Goal: Task Accomplishment & Management: Manage account settings

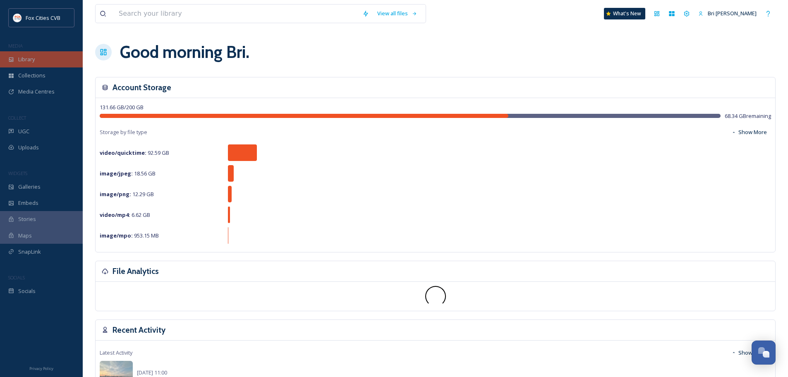
click at [17, 55] on div "Library" at bounding box center [41, 59] width 83 height 16
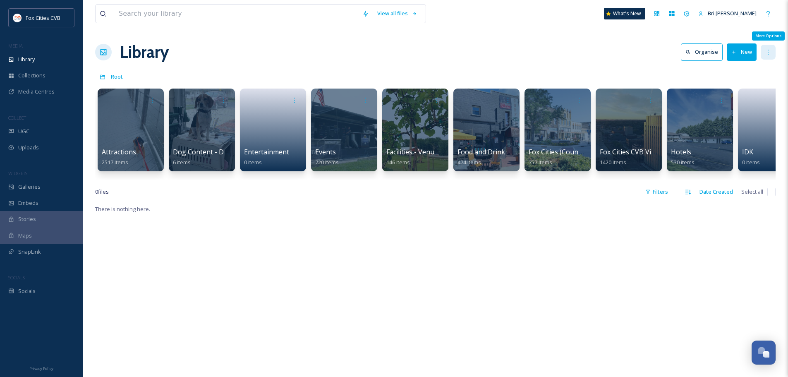
click at [770, 50] on icon at bounding box center [768, 52] width 7 height 7
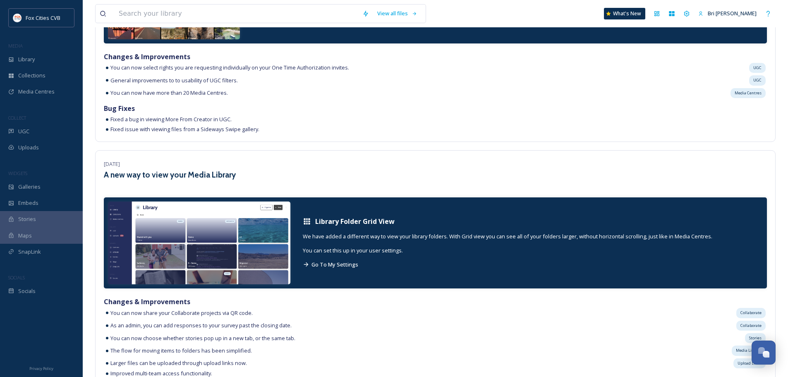
scroll to position [248, 0]
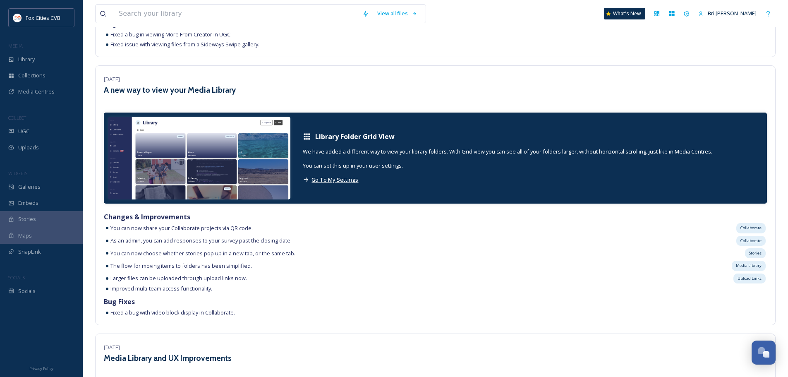
click at [352, 179] on span "Go To My Settings" at bounding box center [334, 179] width 47 height 7
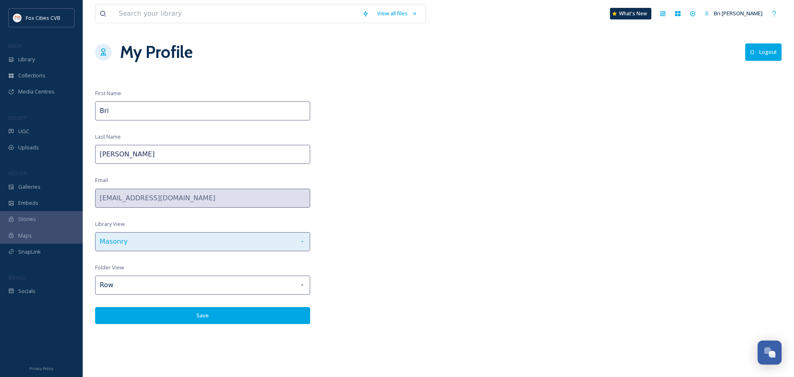
click at [145, 242] on div "Masonry" at bounding box center [202, 241] width 215 height 19
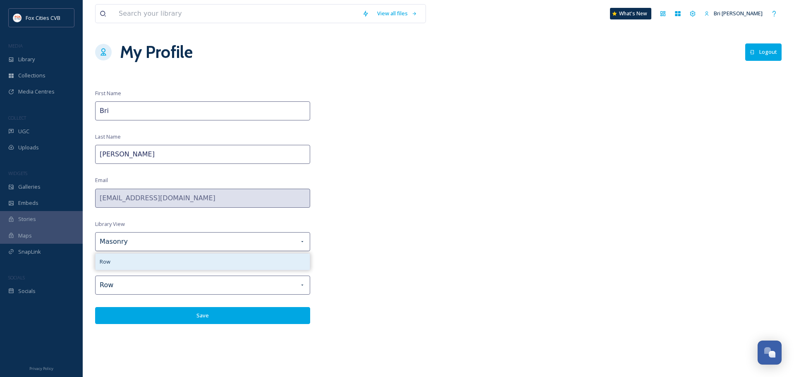
click at [129, 263] on div "Row" at bounding box center [203, 261] width 214 height 16
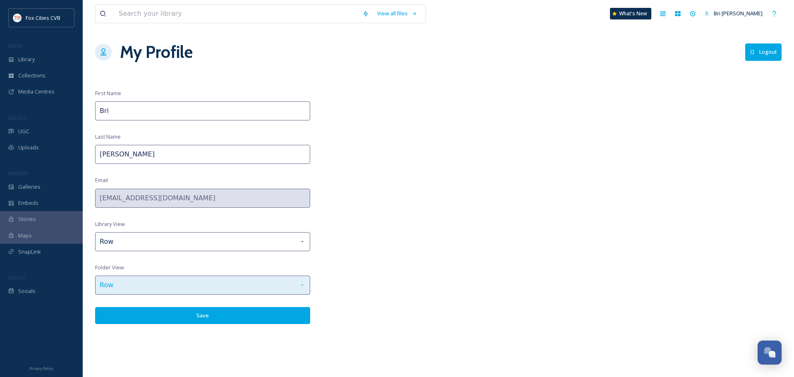
click at [120, 284] on div "Row" at bounding box center [202, 284] width 215 height 19
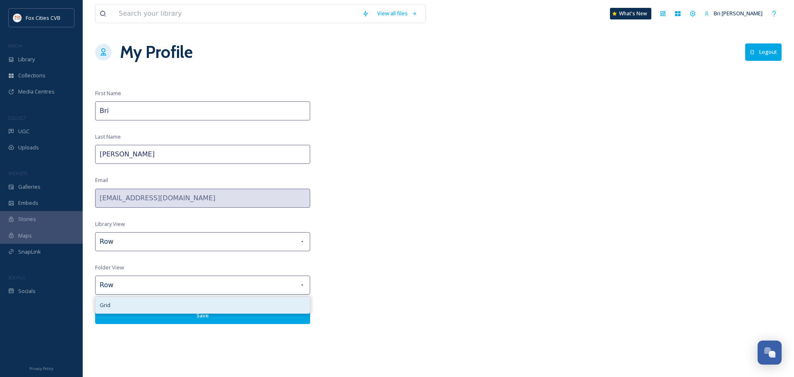
click at [112, 303] on div "Grid" at bounding box center [203, 305] width 214 height 16
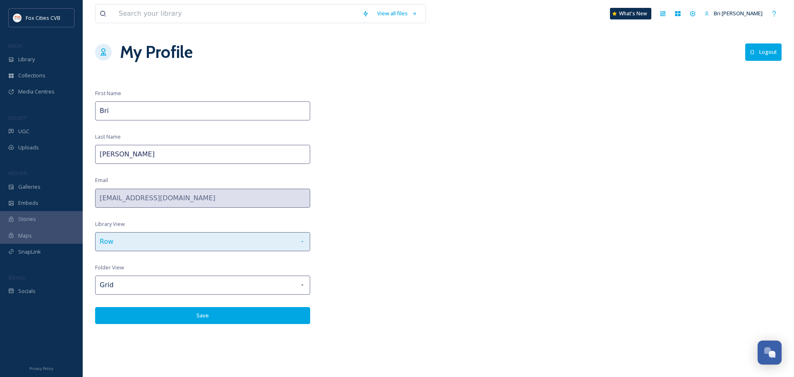
click at [105, 246] on div "Row" at bounding box center [202, 241] width 215 height 19
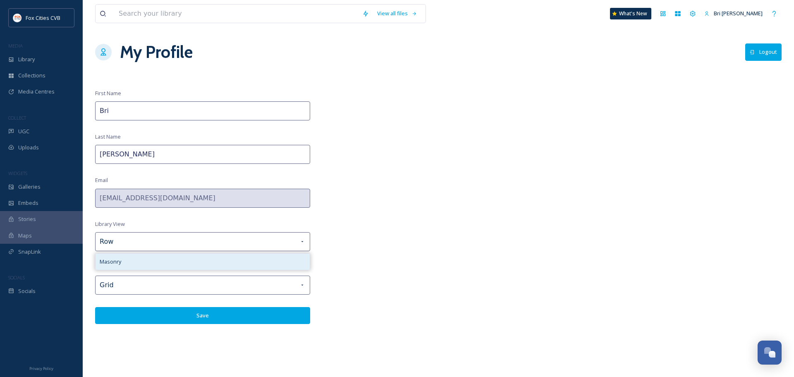
click at [128, 260] on div "Masonry" at bounding box center [203, 261] width 214 height 16
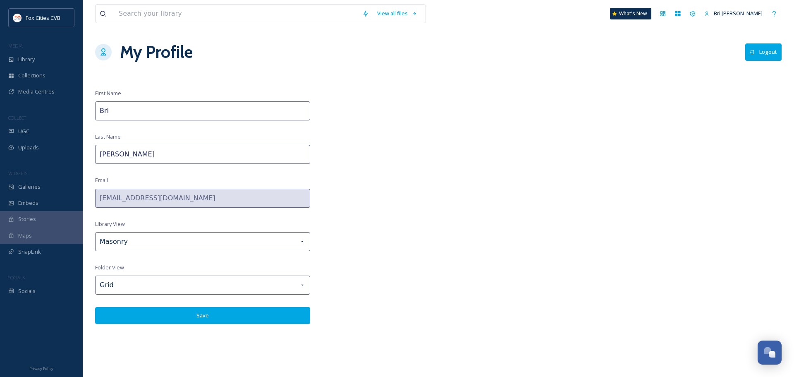
click at [150, 318] on button "Save" at bounding box center [202, 315] width 215 height 17
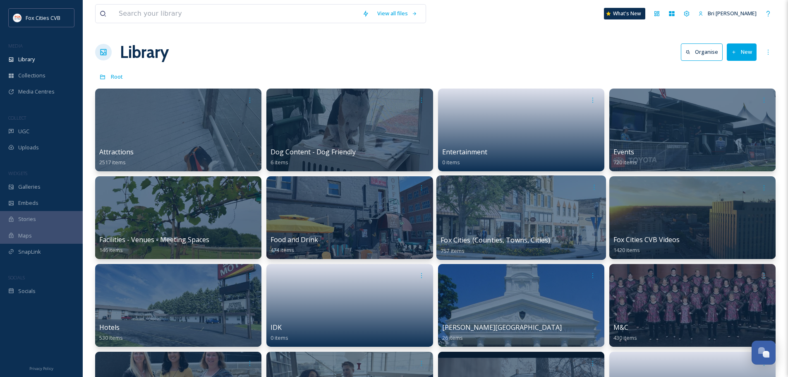
click at [480, 207] on div at bounding box center [521, 217] width 170 height 84
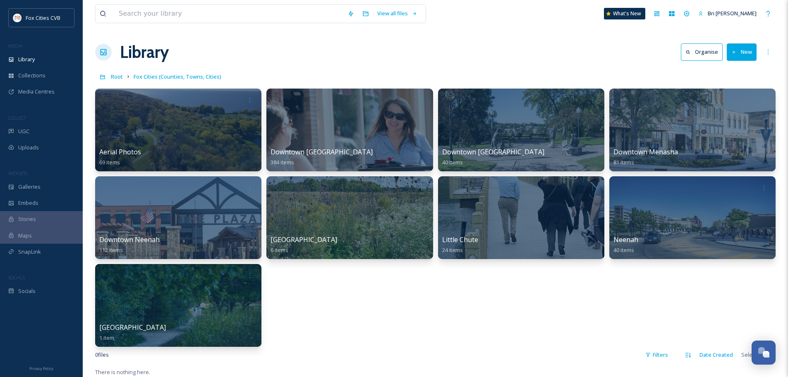
click at [752, 53] on button "New" at bounding box center [742, 51] width 30 height 17
click at [723, 102] on div "Folder" at bounding box center [732, 104] width 47 height 16
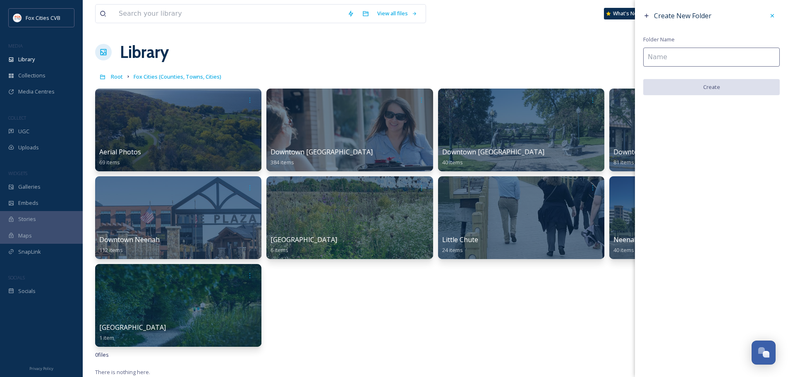
click at [699, 61] on input at bounding box center [711, 57] width 136 height 19
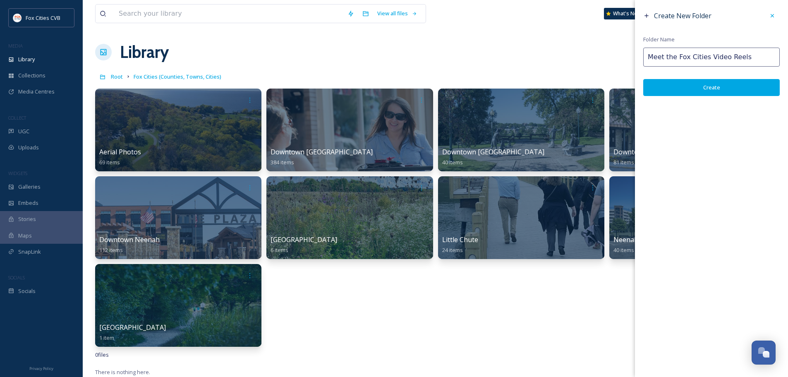
type input "Meet the Fox Cities Video Reels"
click at [696, 85] on button "Create" at bounding box center [711, 87] width 136 height 17
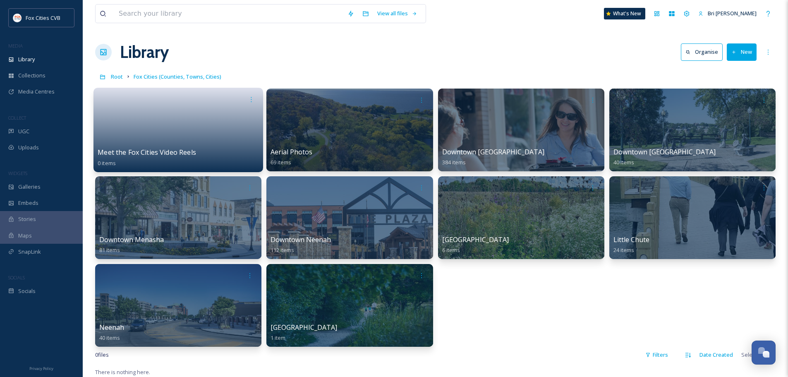
click at [122, 129] on link at bounding box center [178, 127] width 161 height 40
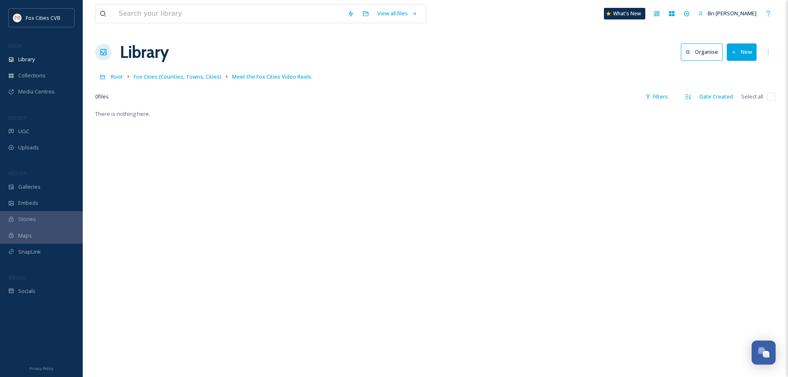
click at [743, 53] on button "New" at bounding box center [742, 51] width 30 height 17
click at [614, 55] on div "Library Organise New File Upload .zip Upload Folder" at bounding box center [435, 52] width 680 height 25
click at [743, 55] on button "New" at bounding box center [742, 51] width 30 height 17
click at [736, 69] on span "File Upload" at bounding box center [737, 71] width 27 height 8
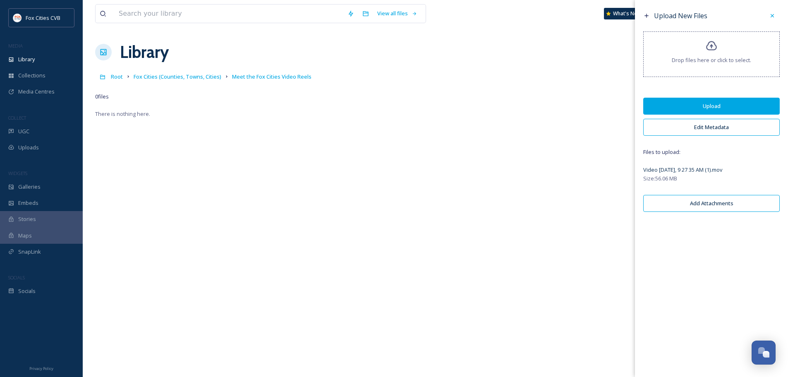
click at [704, 102] on button "Upload" at bounding box center [711, 106] width 136 height 17
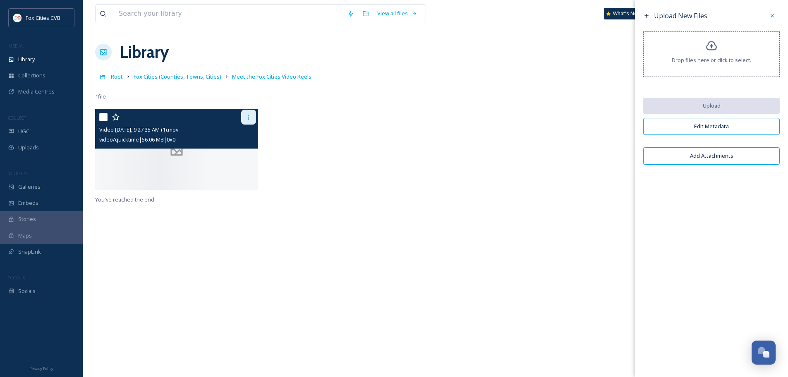
click at [248, 118] on icon at bounding box center [248, 117] width 7 height 7
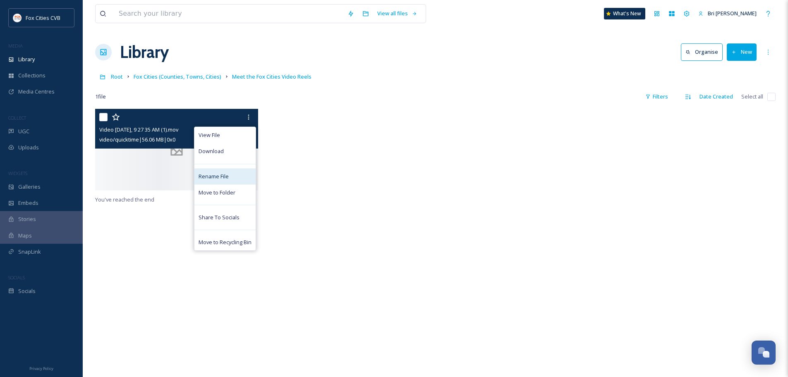
click at [231, 178] on div "Rename File" at bounding box center [224, 176] width 61 height 16
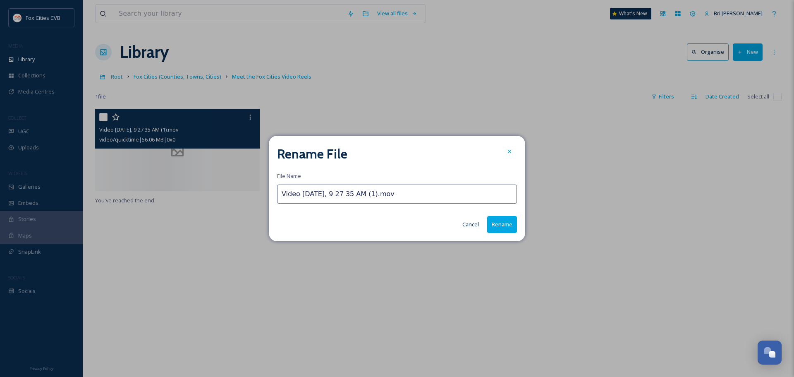
click at [326, 194] on input "Video [DATE], 9 27 35 AM (1).mov" at bounding box center [397, 193] width 240 height 19
click at [327, 192] on input "Video [DATE], 9 27 35 AM (1).mov" at bounding box center [397, 193] width 240 height 19
click at [326, 191] on input "Video [DATE], 9 27 35 AM (1).mov" at bounding box center [397, 193] width 240 height 19
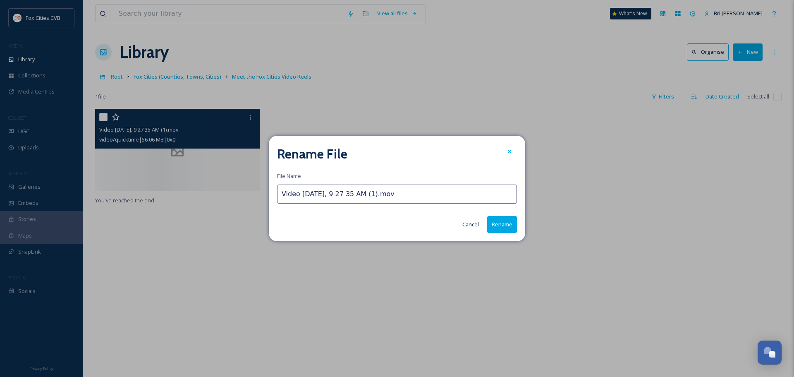
click at [326, 191] on input "Video [DATE], 9 27 35 AM (1).mov" at bounding box center [397, 193] width 240 height 19
type input "Grand Chute"
click at [500, 223] on button "Rename" at bounding box center [502, 224] width 30 height 17
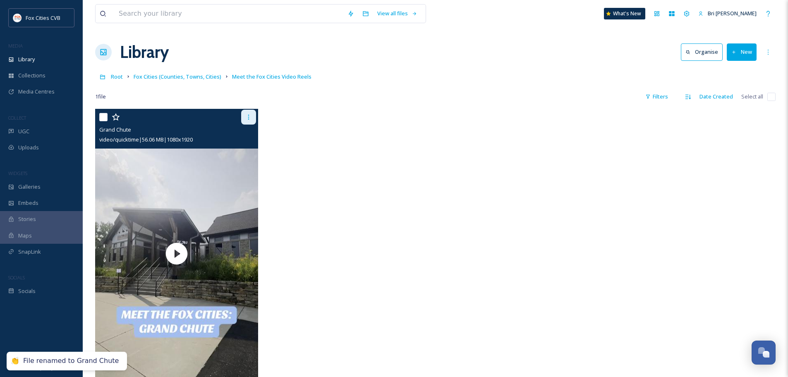
click at [254, 120] on div at bounding box center [248, 117] width 15 height 15
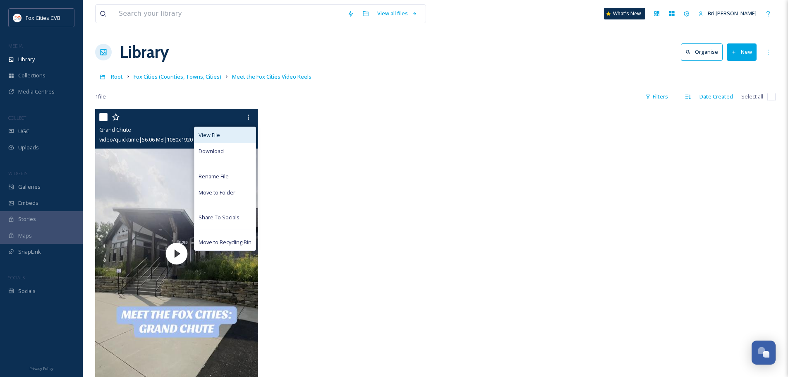
click at [240, 132] on div "View File" at bounding box center [224, 135] width 61 height 16
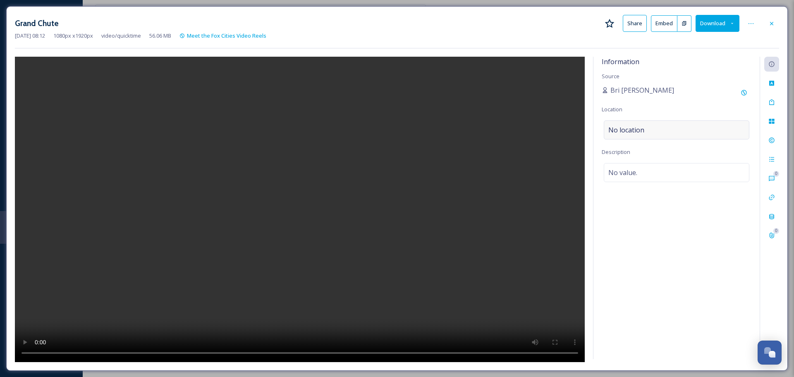
click at [646, 126] on div "No location" at bounding box center [677, 129] width 146 height 19
click at [647, 129] on input at bounding box center [676, 130] width 145 height 18
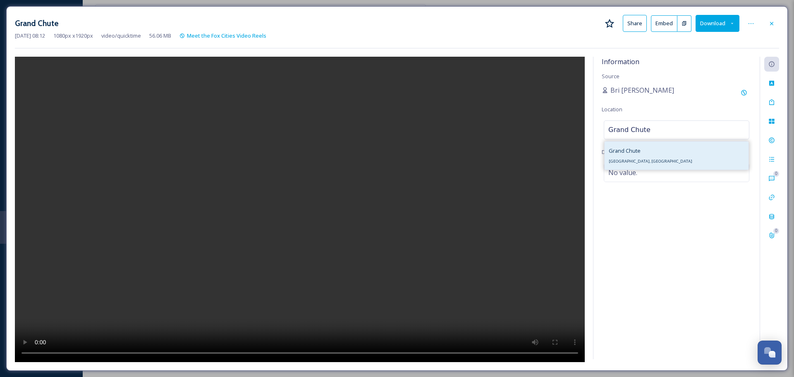
type input "Grand Chute"
click at [711, 152] on div "Grand Chute [GEOGRAPHIC_DATA], [GEOGRAPHIC_DATA]" at bounding box center [677, 155] width 144 height 28
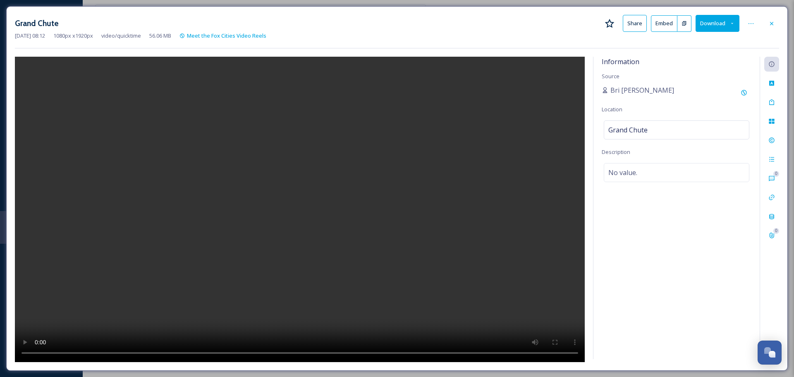
click at [773, 20] on icon at bounding box center [771, 23] width 7 height 7
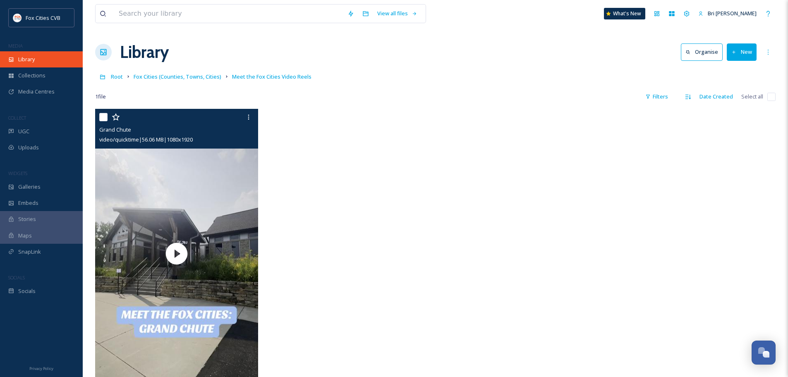
click at [37, 57] on div "Library" at bounding box center [41, 59] width 83 height 16
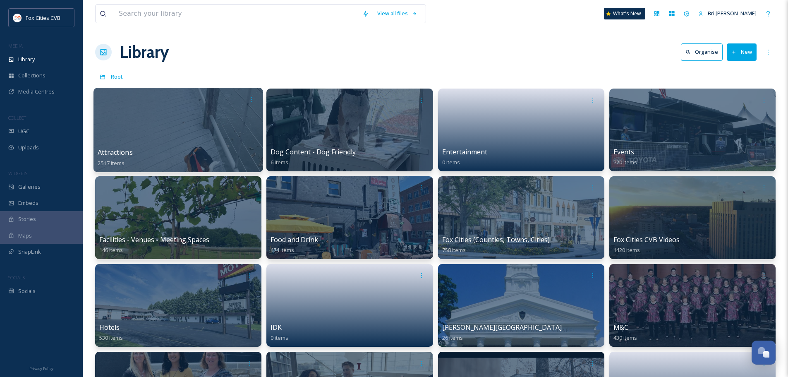
click at [231, 113] on div at bounding box center [178, 130] width 170 height 84
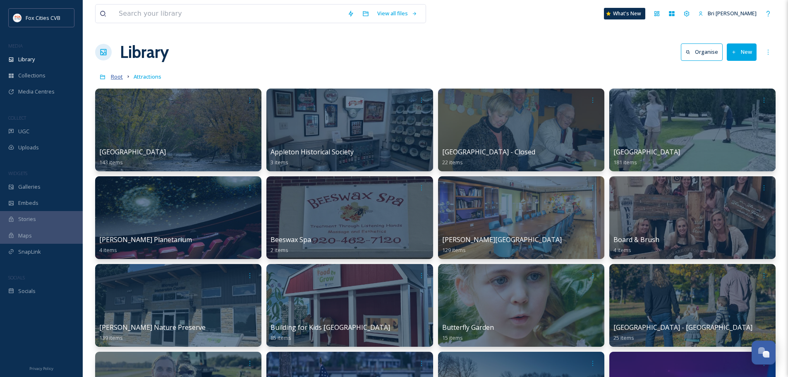
click at [117, 77] on span "Root" at bounding box center [117, 76] width 12 height 7
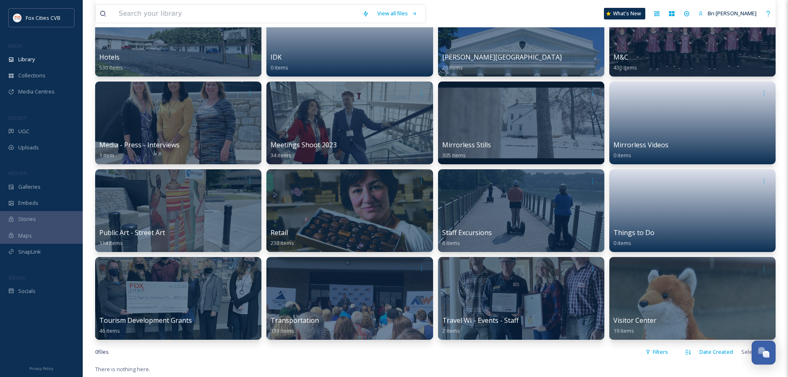
scroll to position [289, 0]
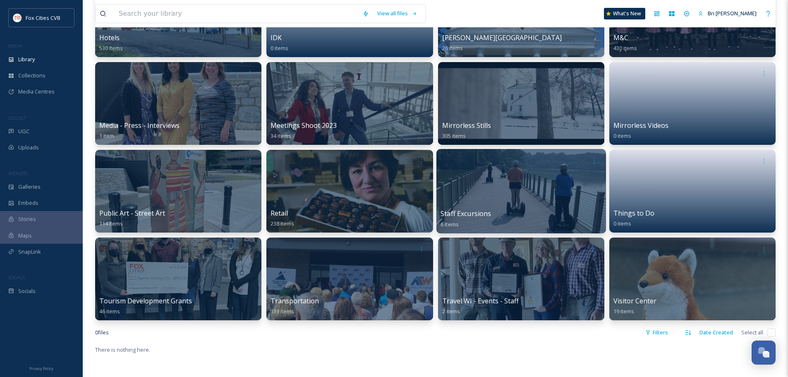
click at [512, 188] on div at bounding box center [521, 191] width 170 height 84
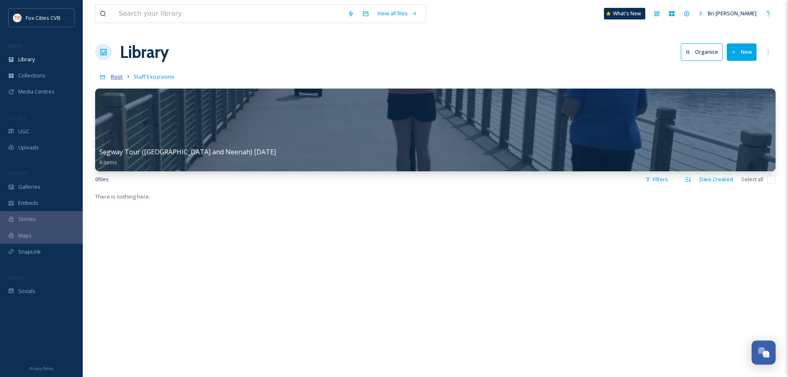
click at [116, 74] on span "Root" at bounding box center [117, 76] width 12 height 7
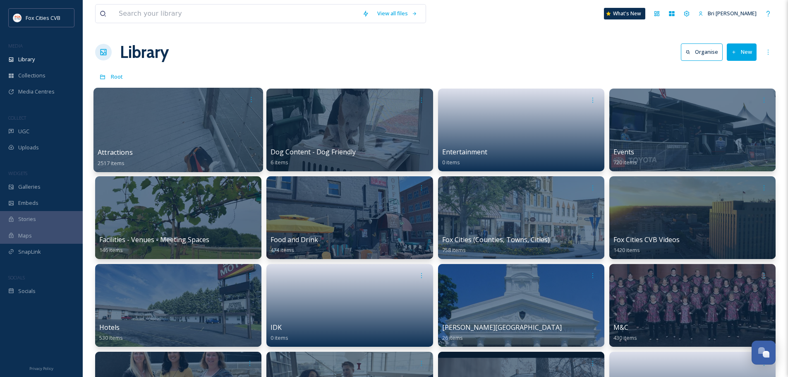
click at [172, 127] on div at bounding box center [178, 130] width 170 height 84
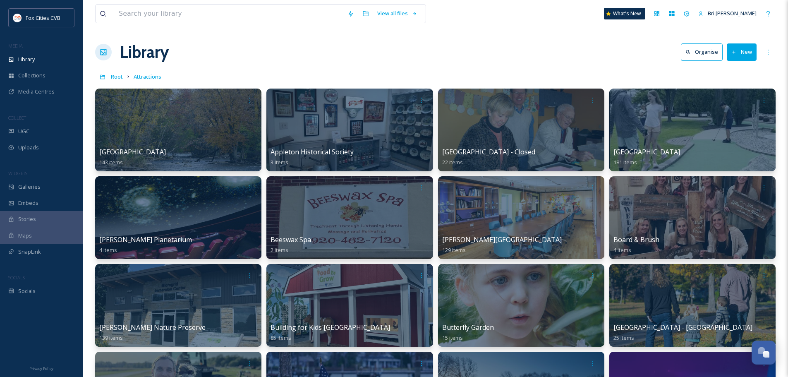
click at [746, 51] on button "New" at bounding box center [742, 51] width 30 height 17
click at [731, 98] on div "Folder" at bounding box center [732, 104] width 47 height 16
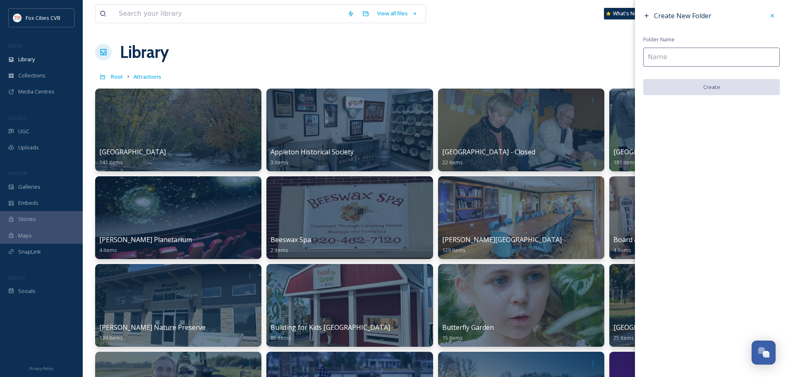
click at [717, 52] on input at bounding box center [711, 57] width 136 height 19
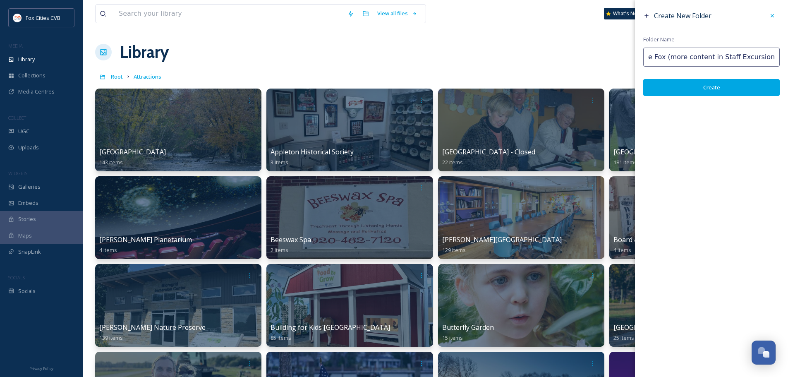
scroll to position [0, 36]
type input "Segway the Fox (more content in Staff Excursions folder)"
click at [731, 86] on button "Create" at bounding box center [711, 87] width 136 height 17
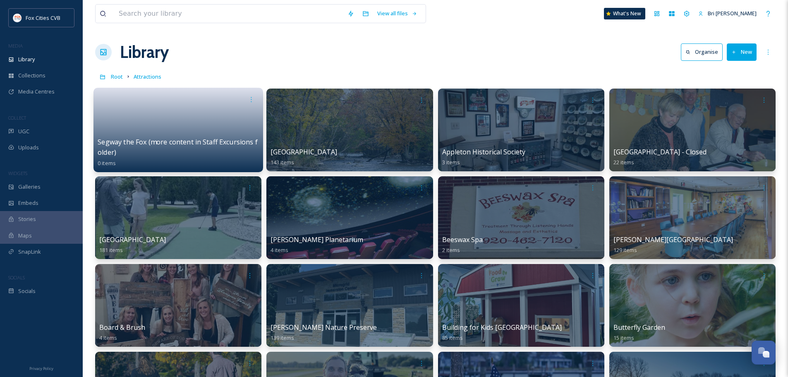
click at [190, 119] on link at bounding box center [178, 121] width 161 height 29
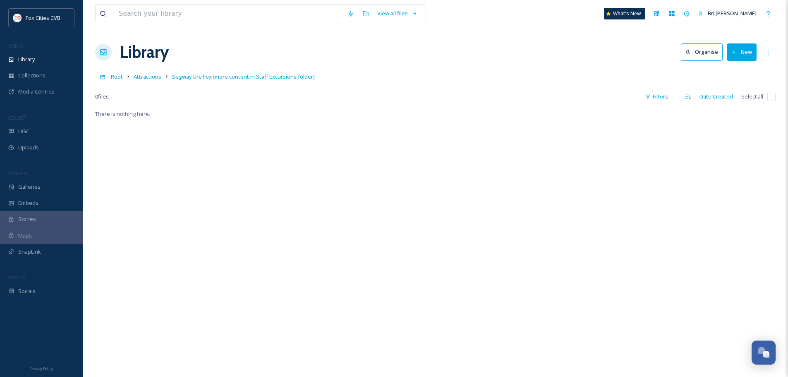
click at [743, 55] on button "New" at bounding box center [742, 51] width 30 height 17
click at [736, 75] on span "File Upload" at bounding box center [737, 71] width 27 height 8
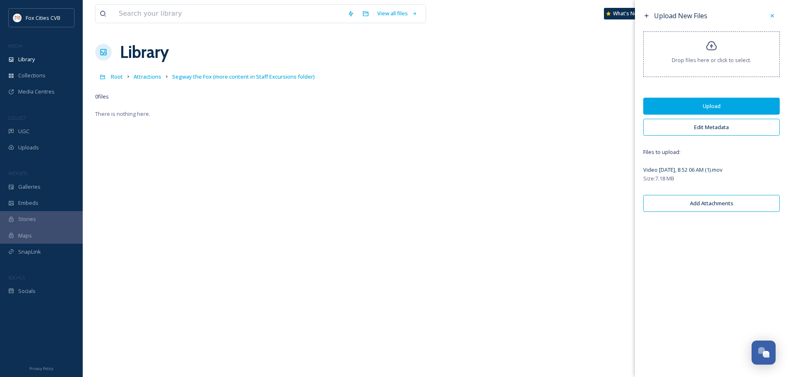
click at [703, 129] on button "Edit Metadata" at bounding box center [711, 127] width 136 height 17
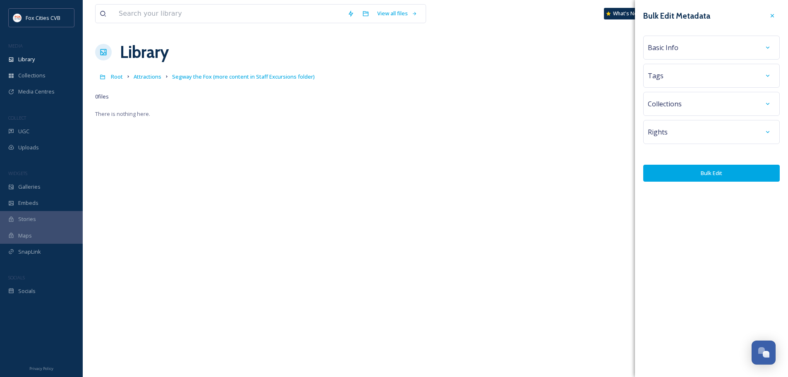
click at [683, 48] on div "Basic Info" at bounding box center [711, 47] width 127 height 15
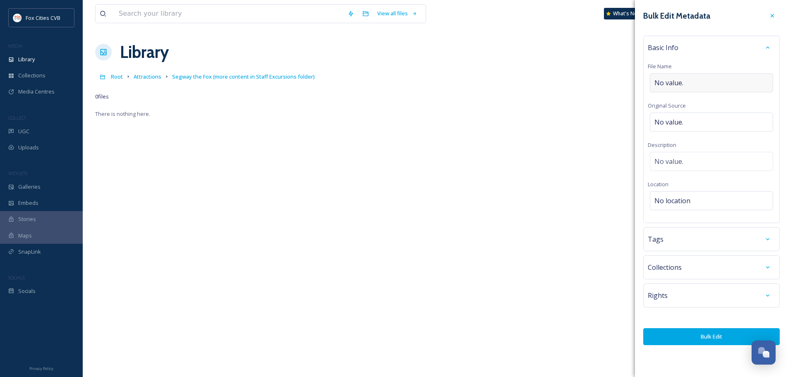
click at [672, 79] on span "No value." at bounding box center [668, 83] width 29 height 10
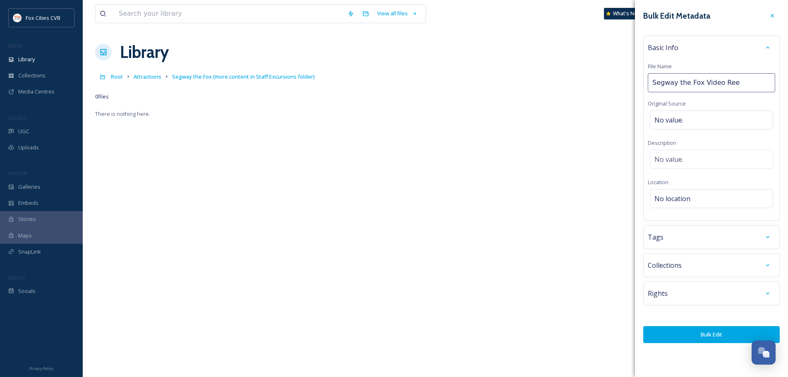
type input "Segway the Fox Video Reel"
click at [699, 239] on div "Tags" at bounding box center [711, 236] width 127 height 15
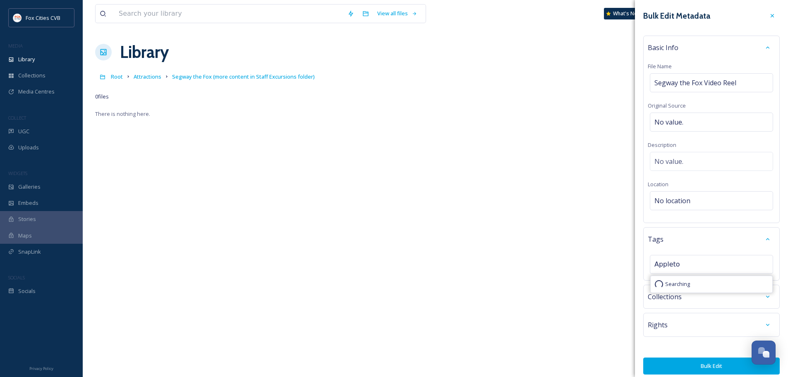
type input "Appleton"
click at [694, 198] on div "No location" at bounding box center [711, 200] width 123 height 19
click at [694, 198] on input at bounding box center [711, 200] width 122 height 18
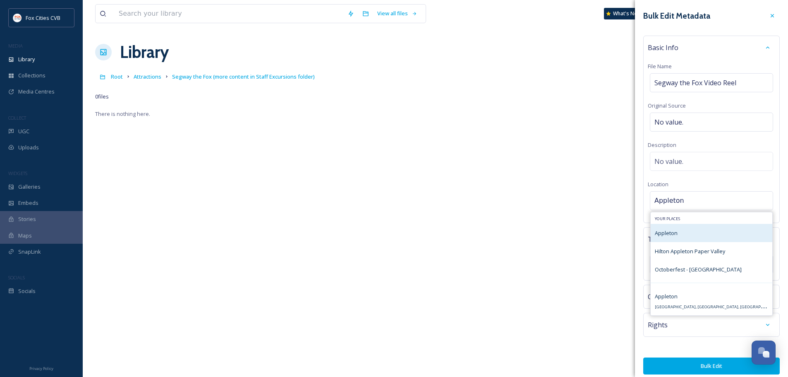
type input "Appleton"
click at [681, 229] on div "Appleton" at bounding box center [711, 233] width 122 height 18
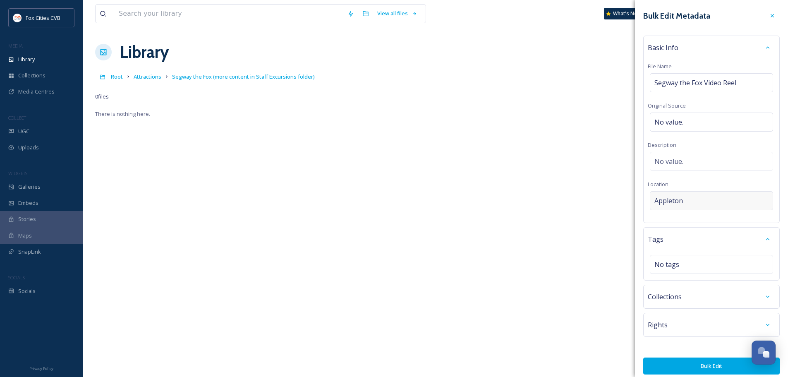
click at [703, 201] on div "Appleton" at bounding box center [711, 200] width 123 height 19
click at [704, 200] on input at bounding box center [711, 200] width 122 height 18
click at [692, 268] on div "No tags" at bounding box center [711, 264] width 123 height 19
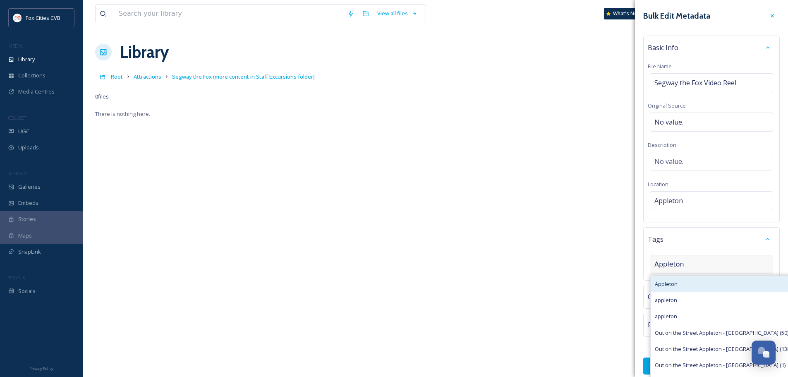
click at [680, 282] on div "Appleton" at bounding box center [722, 284] width 145 height 16
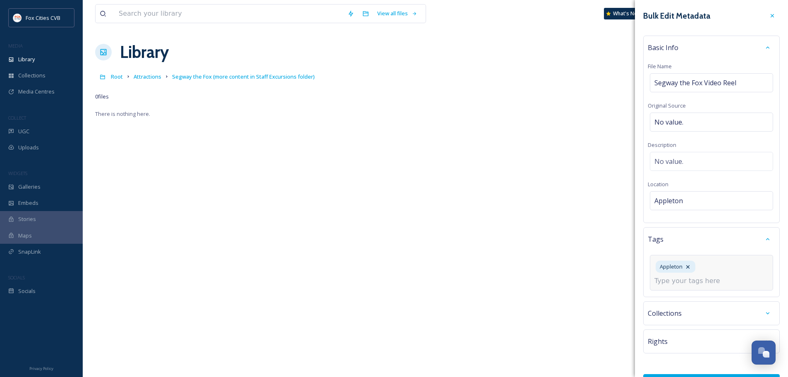
click at [687, 282] on input at bounding box center [695, 281] width 83 height 10
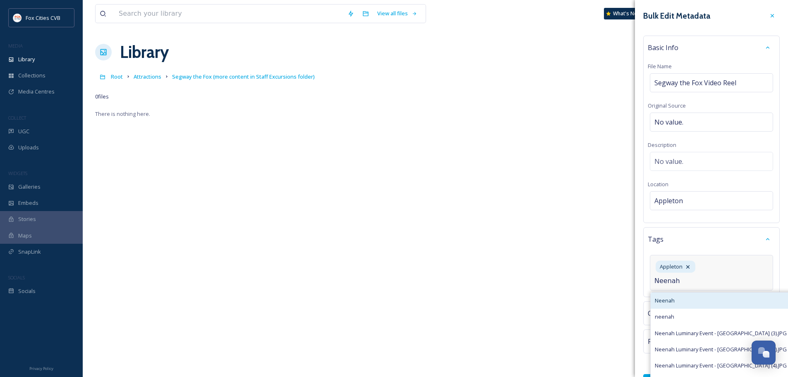
type input "Neenah"
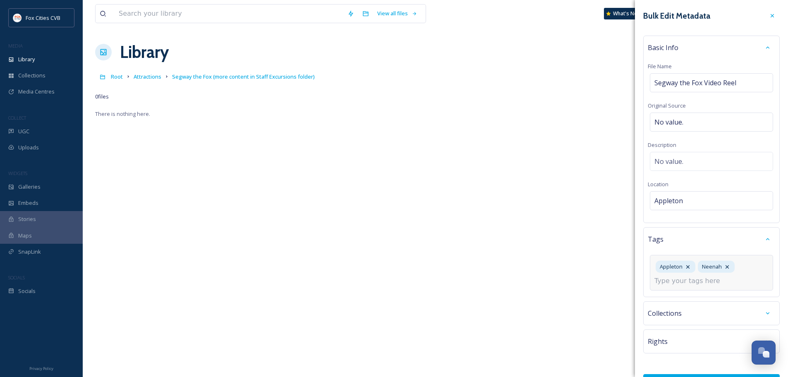
click at [691, 283] on input at bounding box center [695, 281] width 83 height 10
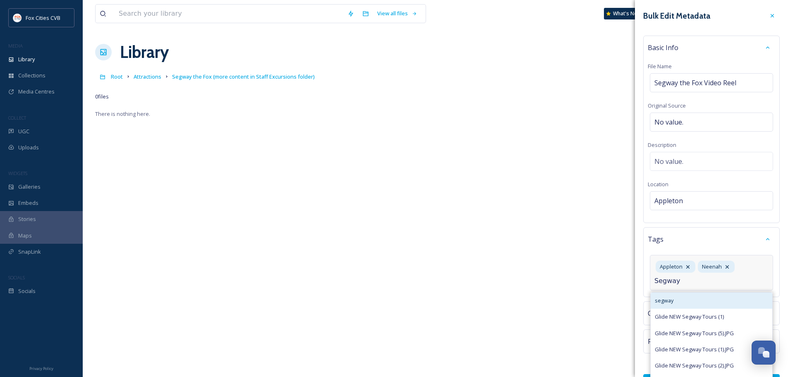
type input "Segway"
click at [680, 297] on div "segway" at bounding box center [711, 300] width 122 height 16
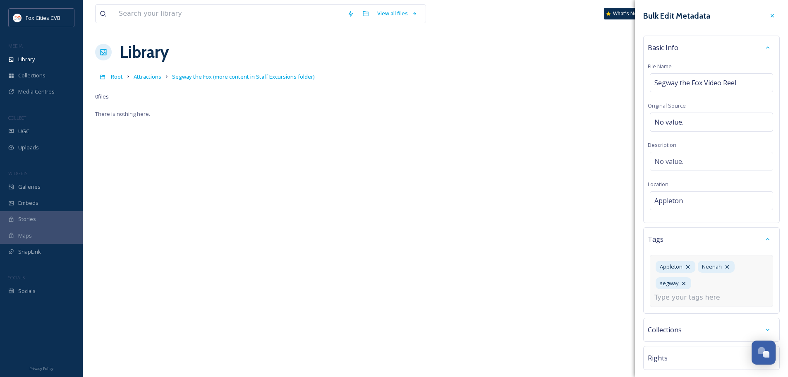
click at [681, 298] on input at bounding box center [695, 297] width 83 height 10
type input "Segway the fox"
click at [686, 315] on span "Create " Segway the fox "" at bounding box center [685, 317] width 61 height 8
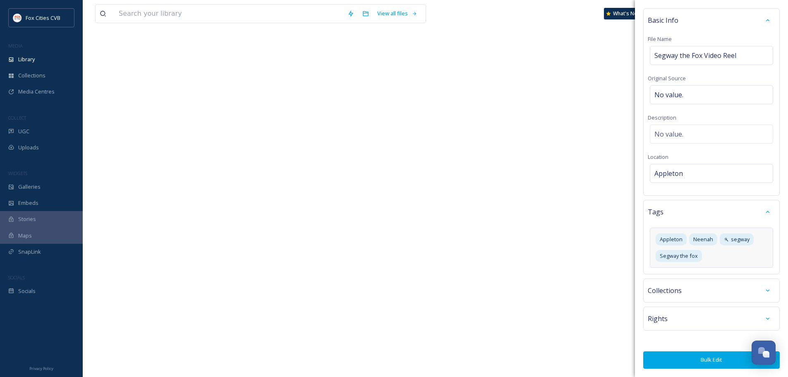
scroll to position [27, 0]
click at [691, 357] on button "Bulk Edit" at bounding box center [711, 359] width 136 height 17
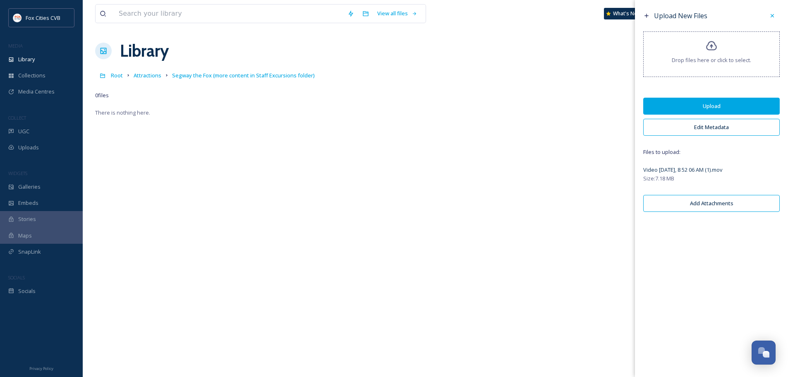
scroll to position [0, 0]
click at [691, 108] on button "Upload" at bounding box center [711, 106] width 136 height 17
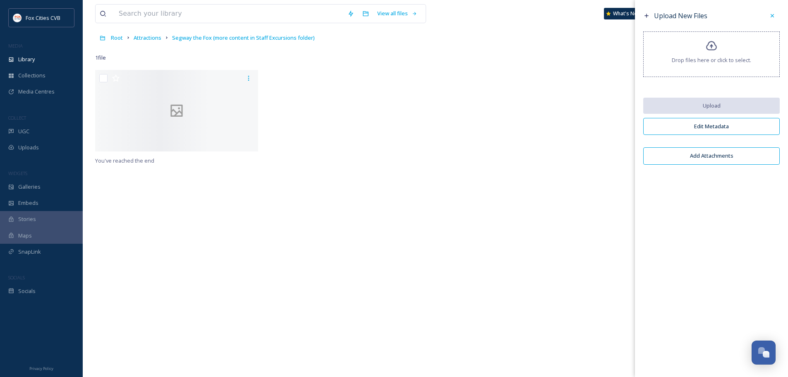
scroll to position [26, 0]
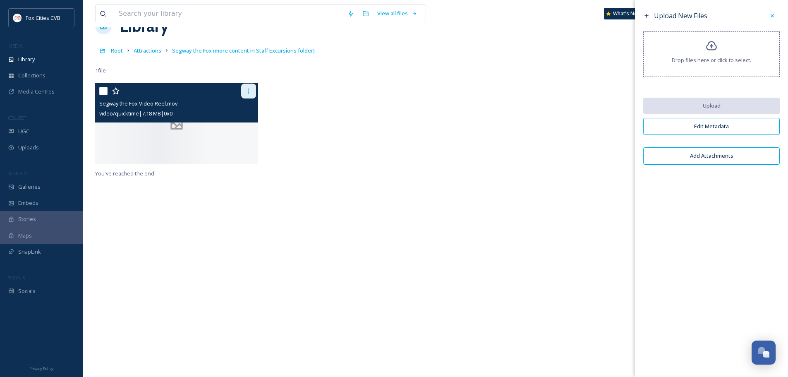
click at [247, 90] on icon at bounding box center [248, 91] width 7 height 7
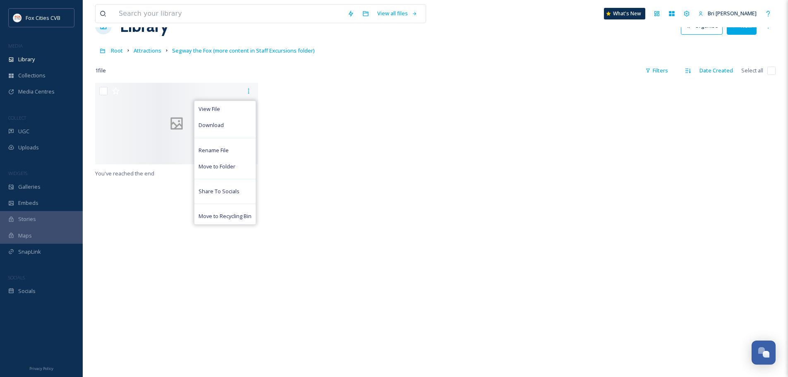
click at [296, 98] on div at bounding box center [349, 126] width 167 height 86
click at [143, 52] on span "Attractions" at bounding box center [148, 50] width 28 height 7
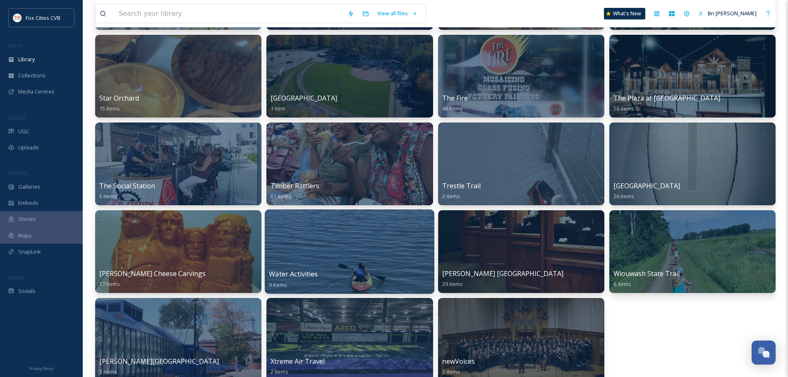
scroll to position [1447, 0]
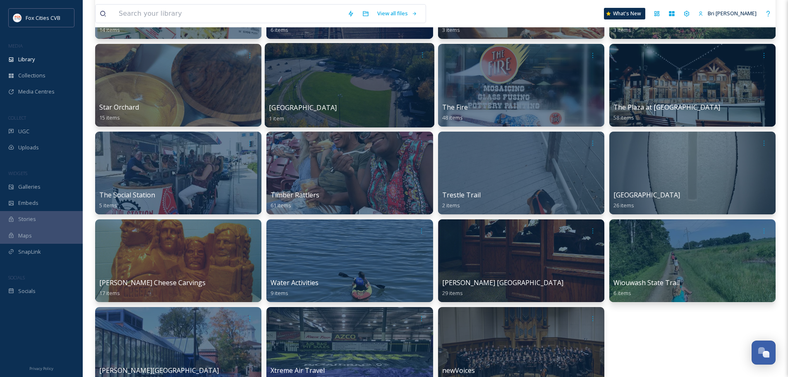
click at [400, 86] on div at bounding box center [350, 85] width 170 height 84
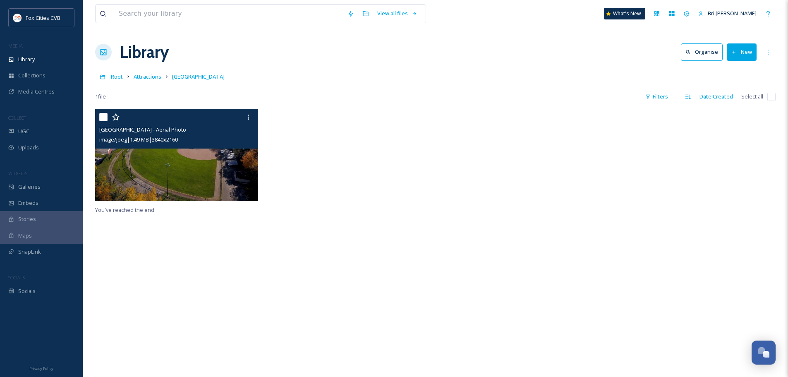
click at [220, 139] on div "image/jpeg | 1.49 MB | 3840 x 2160" at bounding box center [177, 139] width 157 height 10
click at [222, 158] on img at bounding box center [176, 155] width 163 height 92
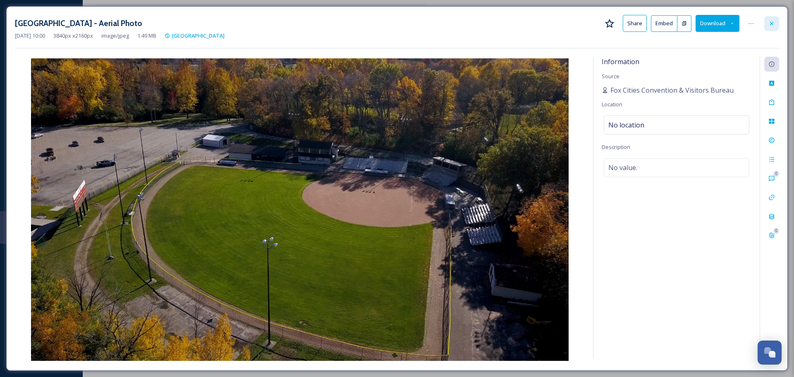
click at [769, 21] on icon at bounding box center [771, 23] width 7 height 7
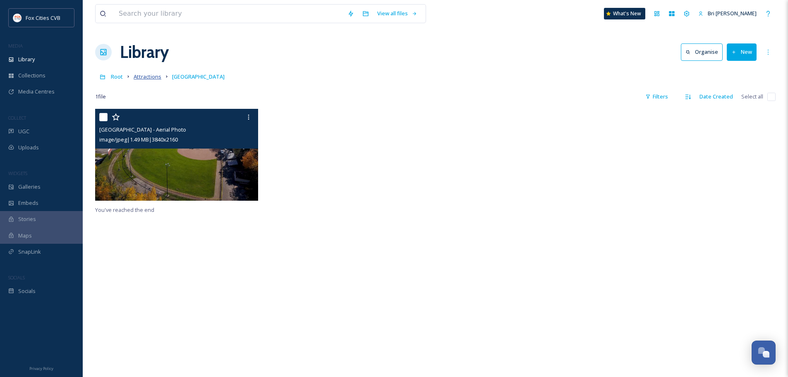
click at [135, 76] on span "Attractions" at bounding box center [148, 76] width 28 height 7
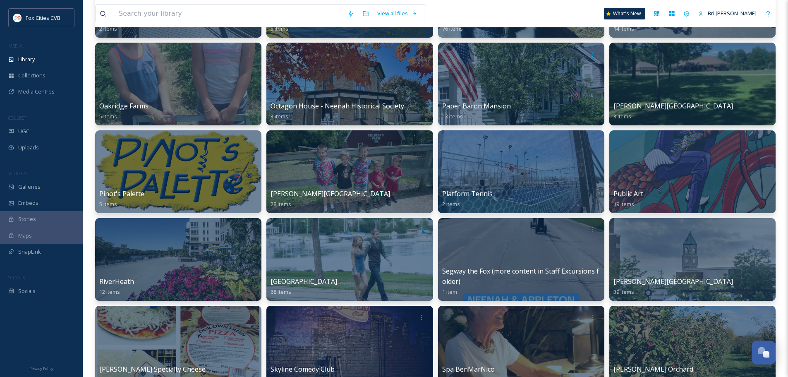
scroll to position [1116, 0]
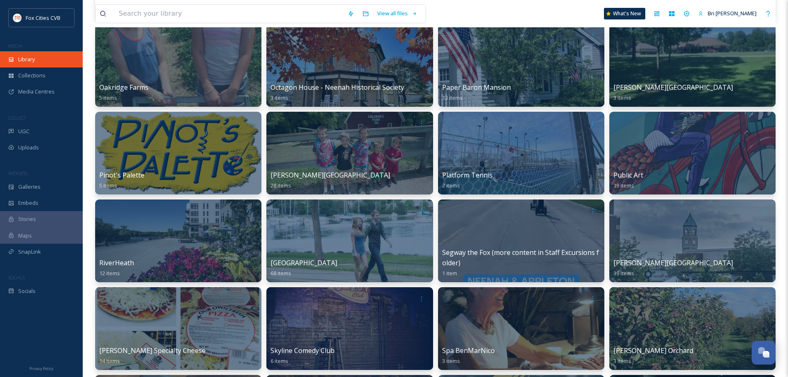
click at [33, 57] on span "Library" at bounding box center [26, 59] width 17 height 8
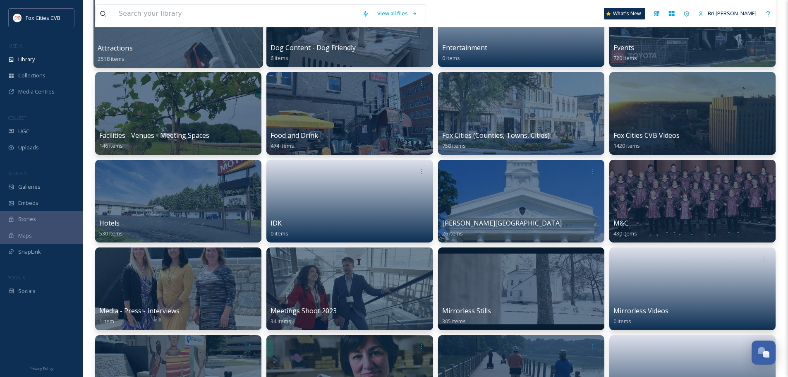
scroll to position [124, 0]
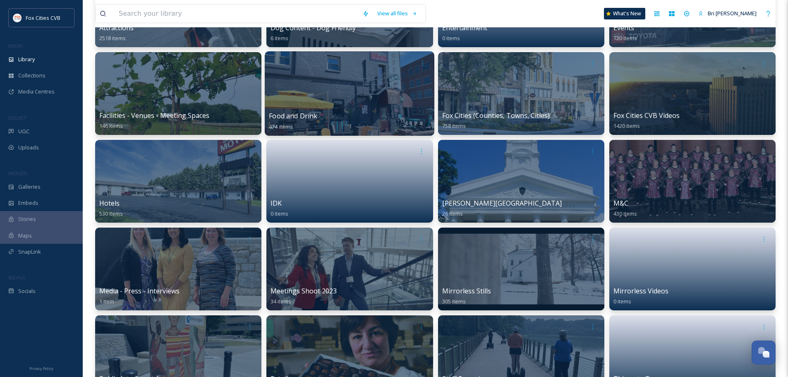
click at [335, 86] on div at bounding box center [350, 93] width 170 height 84
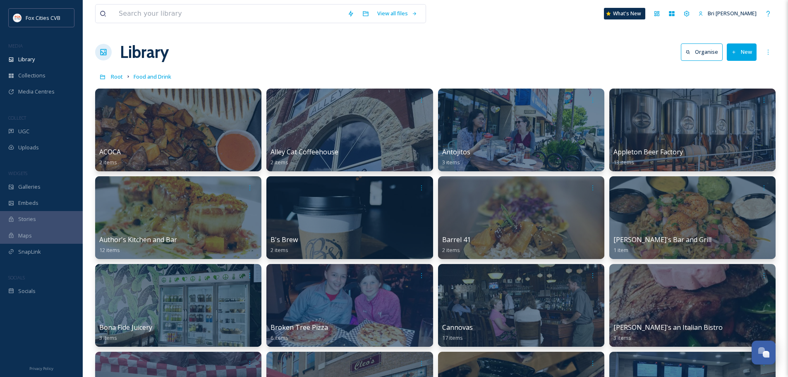
click at [737, 53] on button "New" at bounding box center [742, 51] width 30 height 17
click at [731, 101] on span "Folder" at bounding box center [732, 104] width 16 height 8
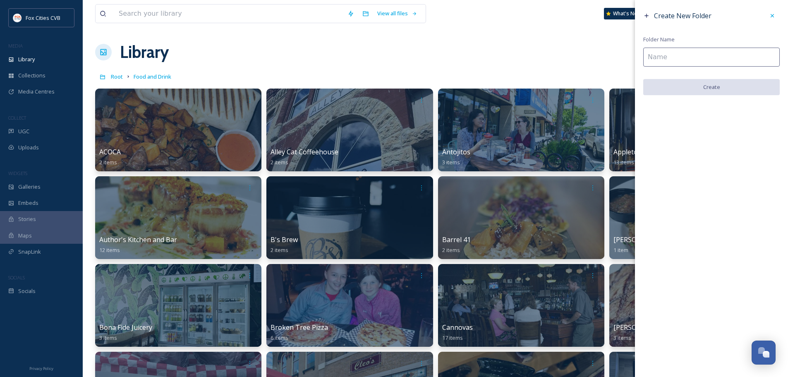
click at [672, 57] on input at bounding box center [711, 57] width 136 height 19
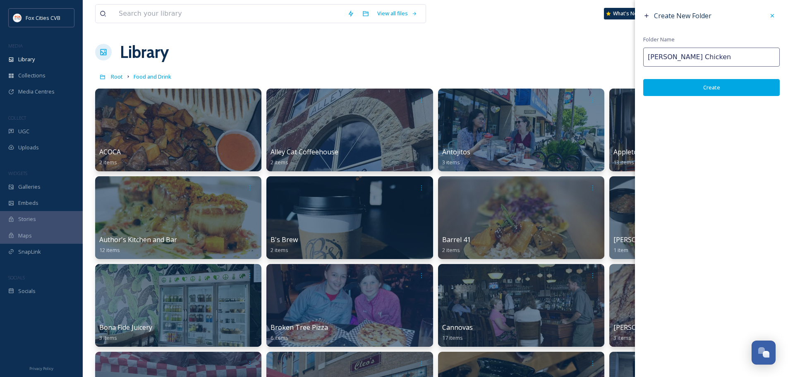
type input "[PERSON_NAME] Chicken"
click at [709, 86] on button "Create" at bounding box center [711, 87] width 136 height 17
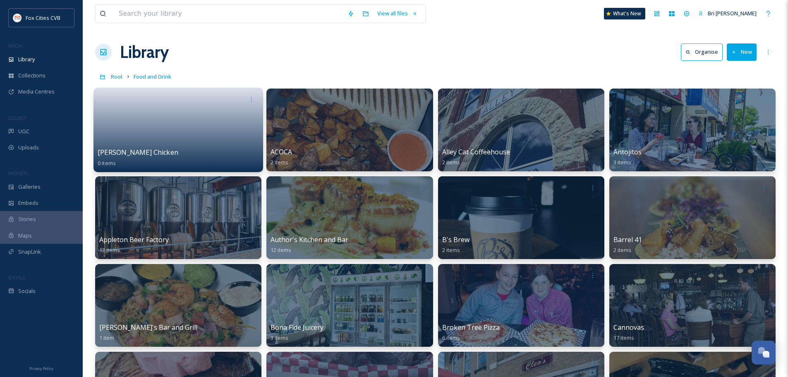
click at [193, 135] on link at bounding box center [178, 127] width 161 height 40
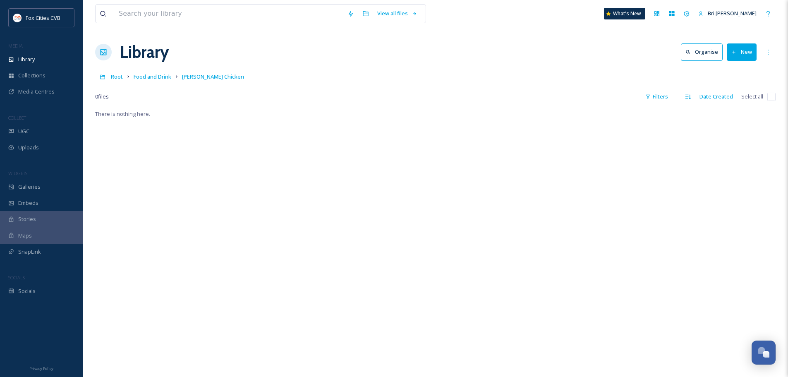
click at [745, 54] on button "New" at bounding box center [742, 51] width 30 height 17
click at [737, 67] on span "File Upload" at bounding box center [737, 71] width 27 height 8
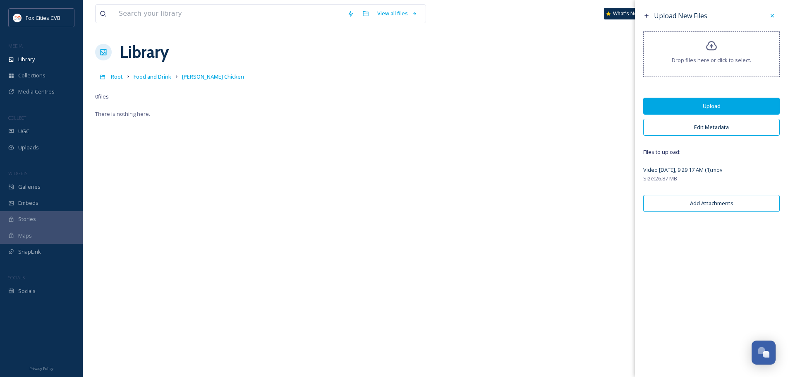
click at [710, 129] on button "Edit Metadata" at bounding box center [711, 127] width 136 height 17
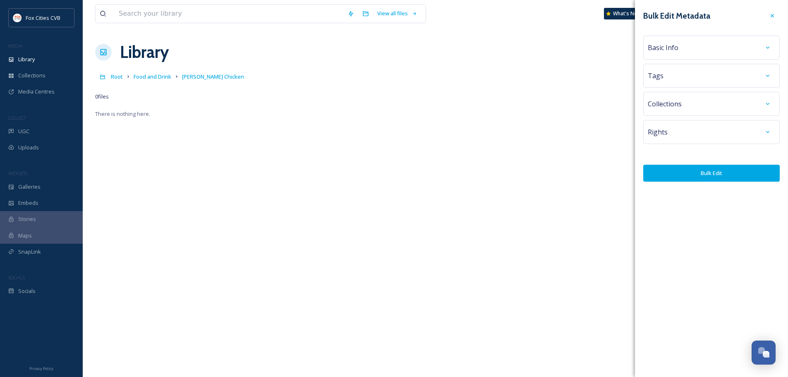
click at [686, 50] on div "Basic Info" at bounding box center [711, 47] width 127 height 15
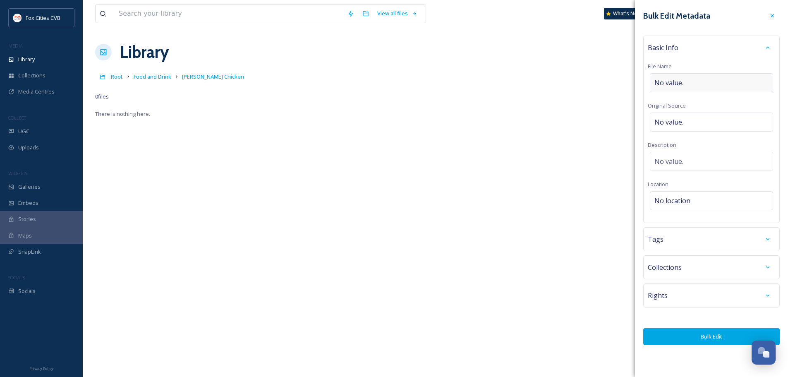
click at [693, 85] on div "No value." at bounding box center [711, 82] width 123 height 19
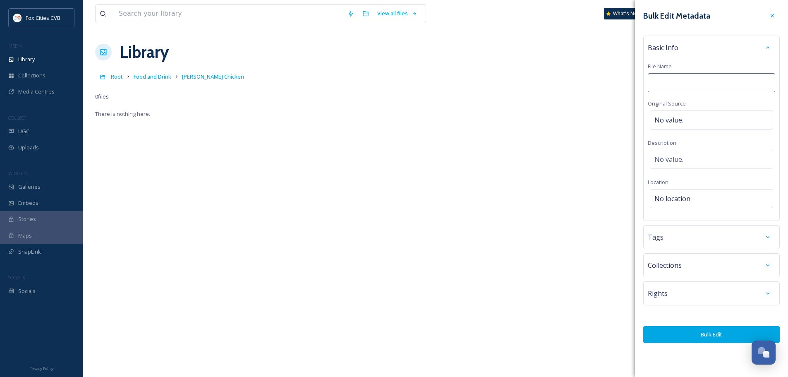
click at [693, 85] on input at bounding box center [711, 82] width 127 height 19
type input "[PERSON_NAME] Chicken Video Reel"
click at [681, 199] on span "No location" at bounding box center [672, 199] width 36 height 10
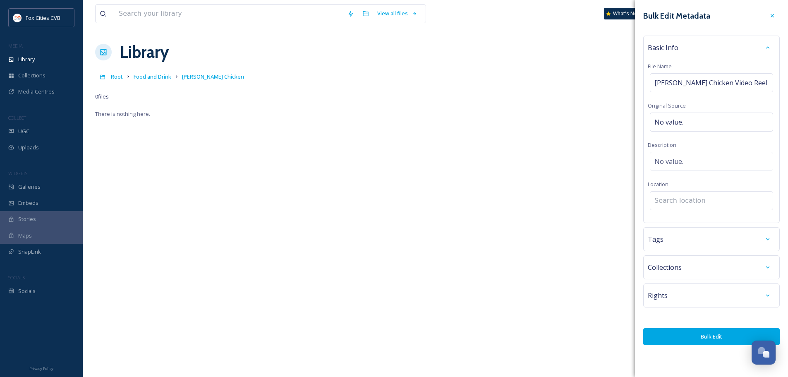
click at [677, 197] on input at bounding box center [711, 200] width 122 height 18
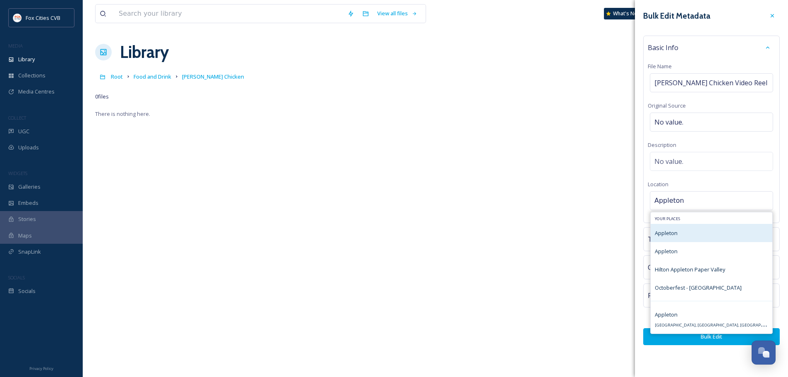
type input "Appleton"
click at [690, 240] on div "Appleton" at bounding box center [711, 233] width 122 height 18
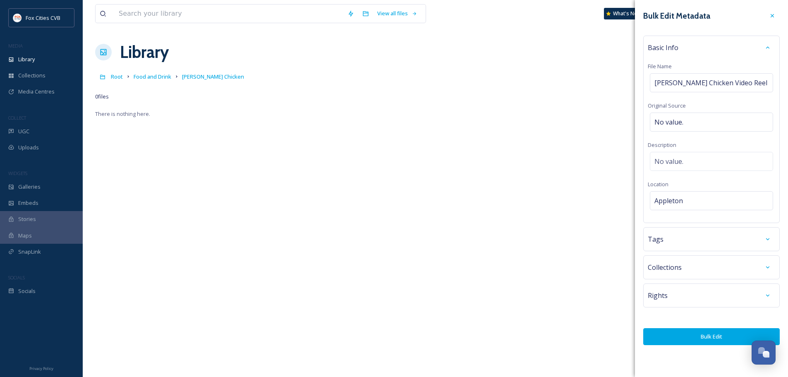
click at [676, 241] on div "Tags" at bounding box center [711, 239] width 127 height 15
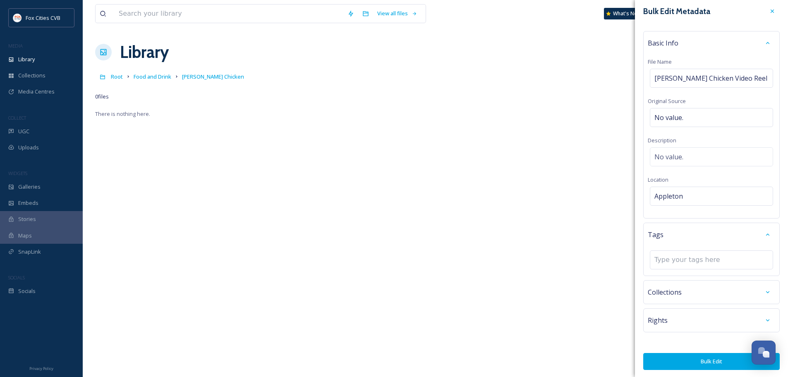
scroll to position [6, 0]
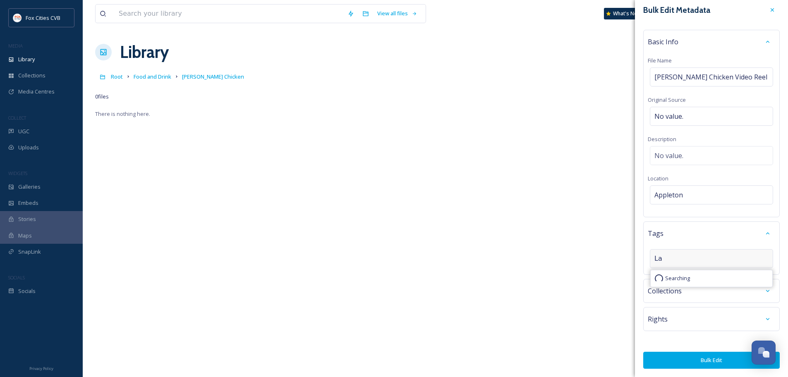
type input "L"
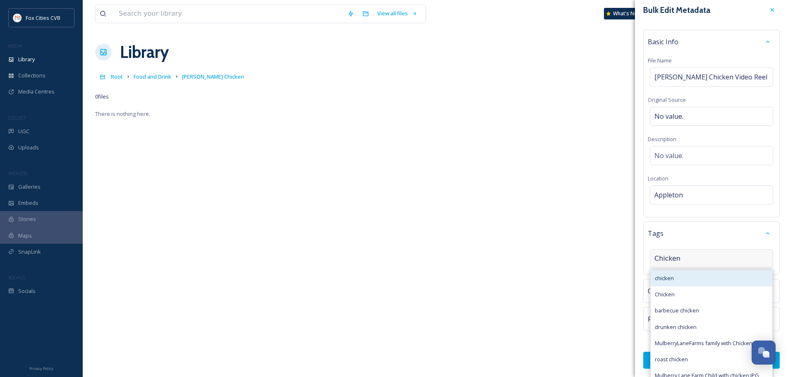
type input "Chicken"
click at [689, 279] on div "chicken" at bounding box center [711, 278] width 122 height 16
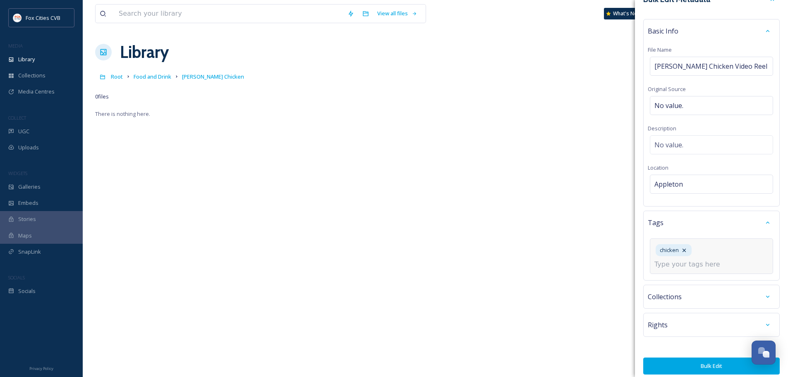
scroll to position [22, 0]
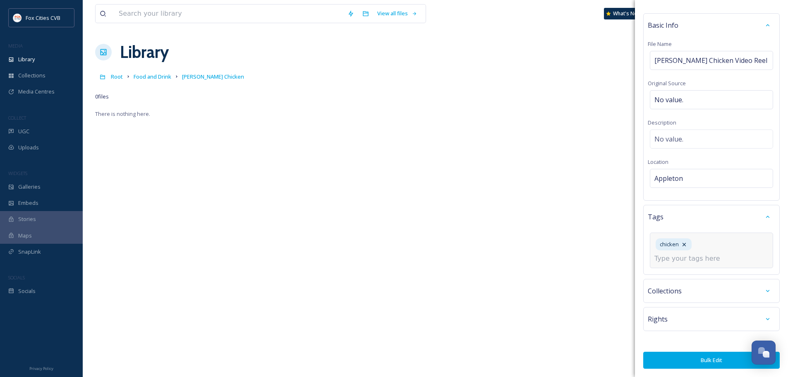
click at [683, 358] on button "Bulk Edit" at bounding box center [711, 359] width 136 height 17
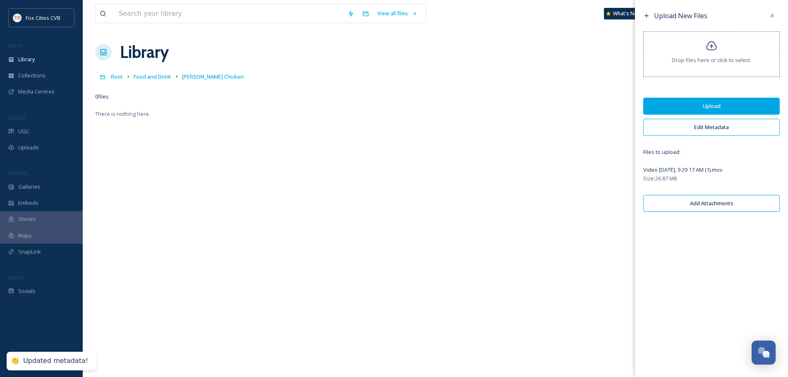
click at [741, 104] on button "Upload" at bounding box center [711, 106] width 136 height 17
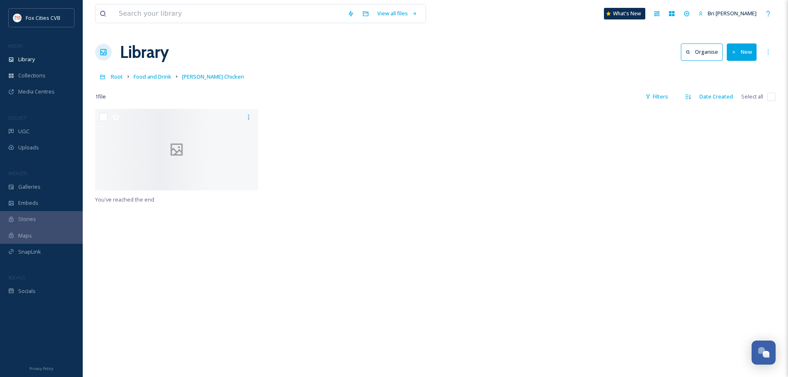
click at [581, 188] on div at bounding box center [520, 152] width 167 height 86
click at [10, 134] on icon at bounding box center [11, 131] width 6 height 6
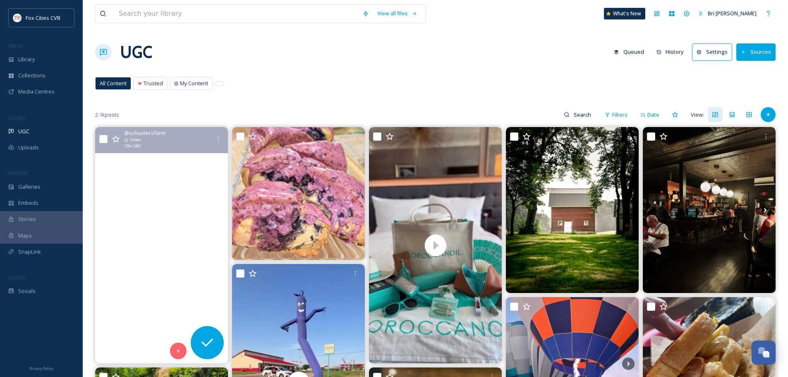
click at [168, 222] on video "So much love and so many friends here at the farm! 🩷 \a\aThere is still time to…" at bounding box center [161, 245] width 133 height 236
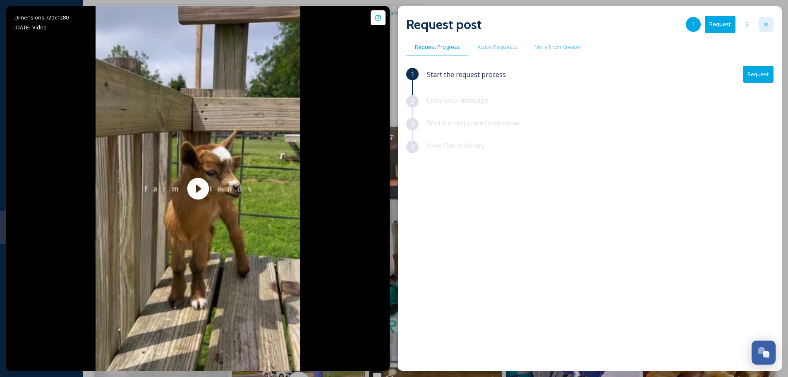
click at [763, 23] on icon at bounding box center [766, 24] width 7 height 7
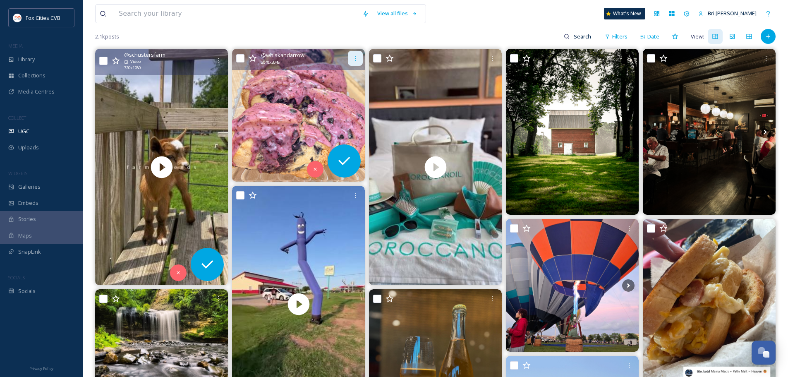
scroll to position [83, 0]
